Goal: Use online tool/utility: Utilize a website feature to perform a specific function

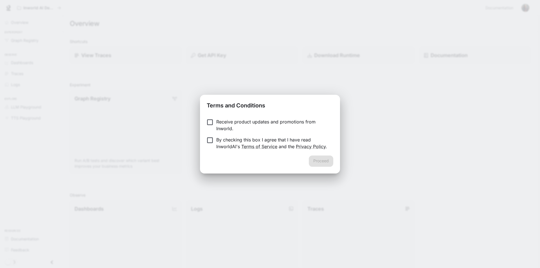
click at [216, 141] on p "By checking this box I agree that I have read InworldAI's Terms of Service and …" at bounding box center [272, 142] width 112 height 13
click at [321, 159] on button "Proceed" at bounding box center [321, 160] width 24 height 11
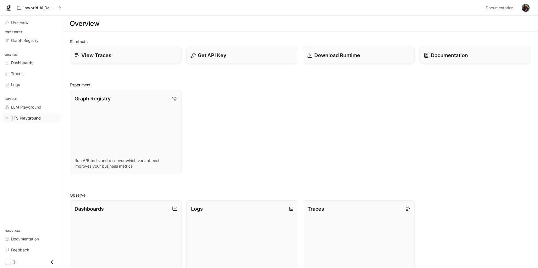
click at [26, 116] on span "TTS Playground" at bounding box center [26, 118] width 30 height 6
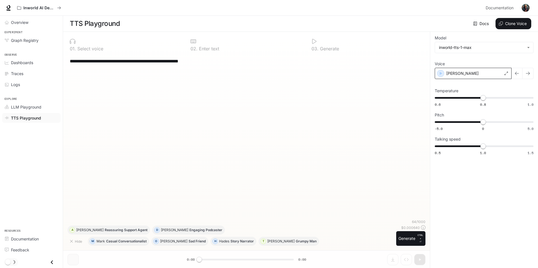
click at [444, 74] on div "Alex" at bounding box center [472, 73] width 77 height 11
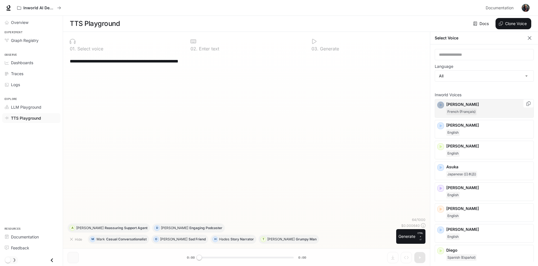
click at [441, 105] on icon "button" at bounding box center [440, 104] width 3 height 3
click at [440, 232] on icon "button" at bounding box center [440, 230] width 6 height 6
click at [460, 53] on input "text" at bounding box center [484, 55] width 98 height 6
click at [458, 72] on body "**********" at bounding box center [269, 133] width 538 height 266
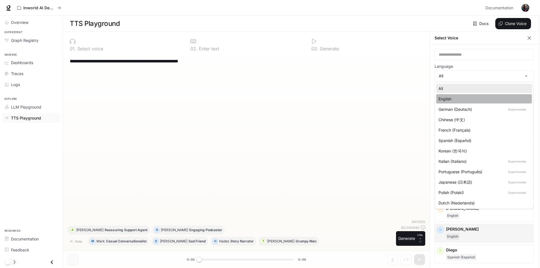
click at [456, 98] on div "English" at bounding box center [482, 99] width 89 height 6
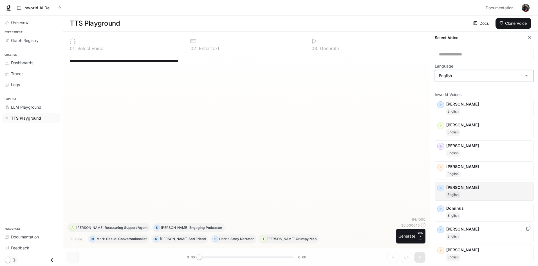
scroll to position [3, 0]
click at [442, 247] on icon "button" at bounding box center [440, 250] width 6 height 6
click at [455, 73] on body "**********" at bounding box center [269, 133] width 538 height 266
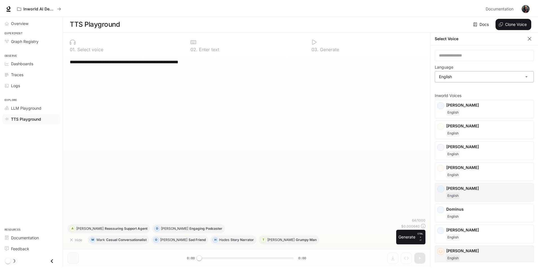
scroll to position [0, 0]
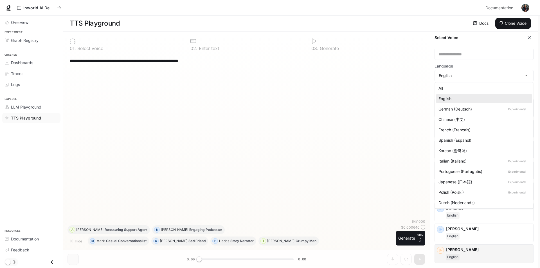
click at [456, 137] on li "Spanish (Español)" at bounding box center [484, 140] width 96 height 9
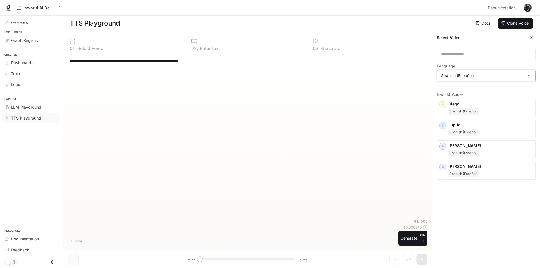
type input "*****"
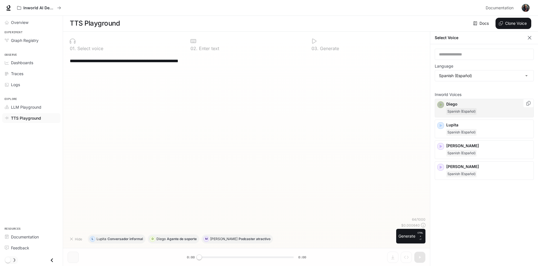
click at [442, 105] on icon "button" at bounding box center [440, 105] width 6 height 6
click at [440, 146] on icon "button" at bounding box center [440, 146] width 3 height 3
click at [492, 146] on p "Miguel" at bounding box center [488, 146] width 85 height 6
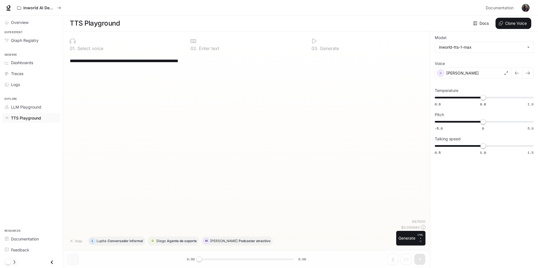
click at [197, 49] on p "Enter text" at bounding box center [208, 48] width 22 height 4
click at [465, 48] on body "**********" at bounding box center [270, 134] width 540 height 268
click at [465, 48] on div at bounding box center [270, 134] width 540 height 268
click at [74, 240] on button "Hide" at bounding box center [76, 240] width 18 height 9
click at [155, 242] on div "Shortcuts" at bounding box center [230, 240] width 326 height 9
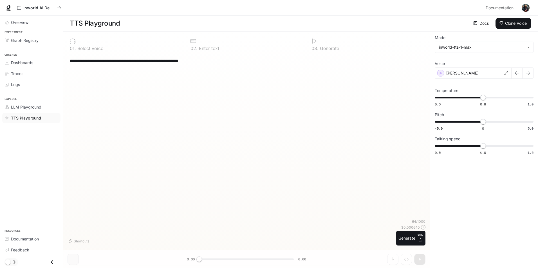
click at [147, 61] on textarea "**********" at bounding box center [246, 61] width 353 height 6
click at [29, 109] on span "LLM Playground" at bounding box center [26, 107] width 30 height 6
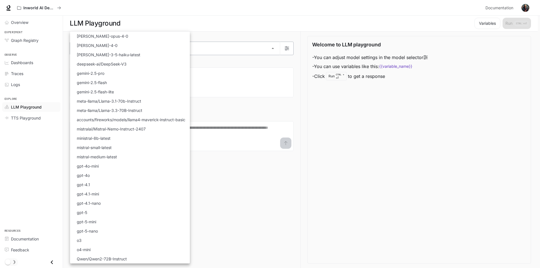
click at [109, 51] on body "Skip to main content Inworld AI Demos Documentation Documentation Portal Overvi…" at bounding box center [270, 134] width 540 height 268
click at [86, 211] on p "gpt-5" at bounding box center [82, 212] width 10 height 6
type input "*****"
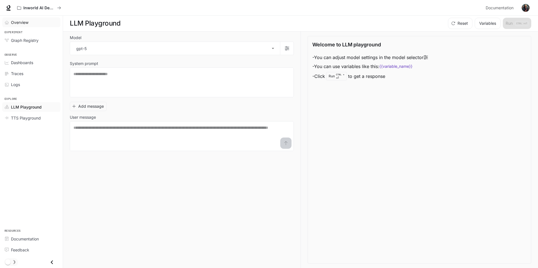
click at [32, 26] on link "Overview" at bounding box center [31, 22] width 58 height 10
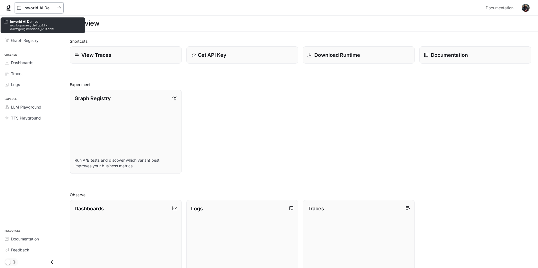
click at [35, 8] on p "Inworld AI Demos" at bounding box center [38, 8] width 31 height 5
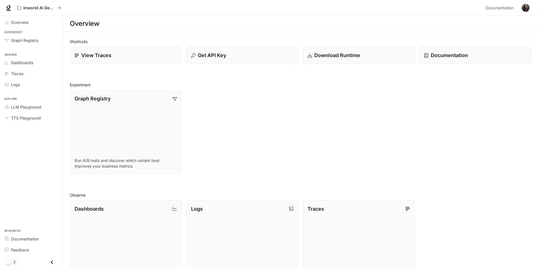
drag, startPoint x: 349, startPoint y: 55, endPoint x: 302, endPoint y: 87, distance: 55.8
click at [302, 87] on div "Graph Registry Run A/B tests and discover which variant best improves your busi…" at bounding box center [298, 129] width 466 height 89
click at [9, 7] on icon at bounding box center [9, 8] width 6 height 6
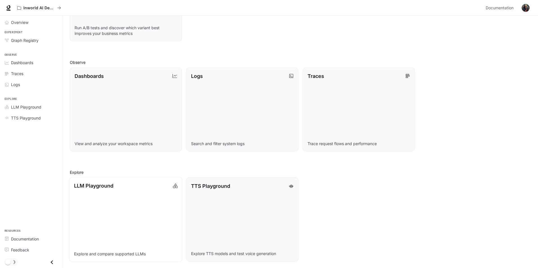
scroll to position [133, 0]
click at [136, 198] on link "LLM Playground Explore and compare supported LLMs" at bounding box center [125, 219] width 113 height 85
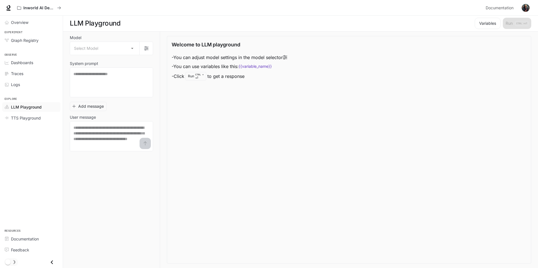
scroll to position [0, 0]
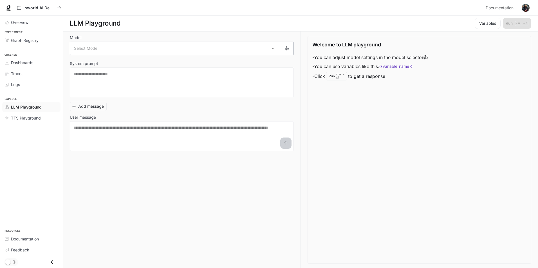
click at [123, 47] on body "Skip to main content Inworld AI Demos Documentation Documentation Portal Overvi…" at bounding box center [269, 134] width 538 height 268
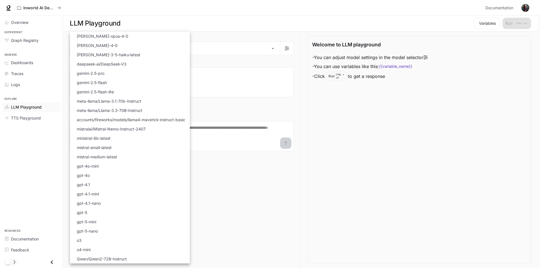
click at [92, 211] on li "gpt-5" at bounding box center [130, 212] width 120 height 9
type input "*****"
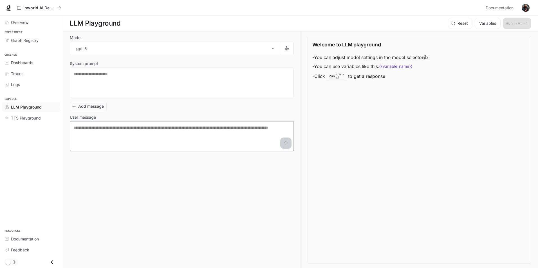
click at [155, 129] on textarea at bounding box center [181, 136] width 216 height 22
click at [127, 74] on textarea at bounding box center [181, 82] width 216 height 22
click at [142, 129] on textarea at bounding box center [181, 136] width 216 height 22
click at [102, 81] on textarea at bounding box center [181, 82] width 216 height 22
